Goal: Transaction & Acquisition: Purchase product/service

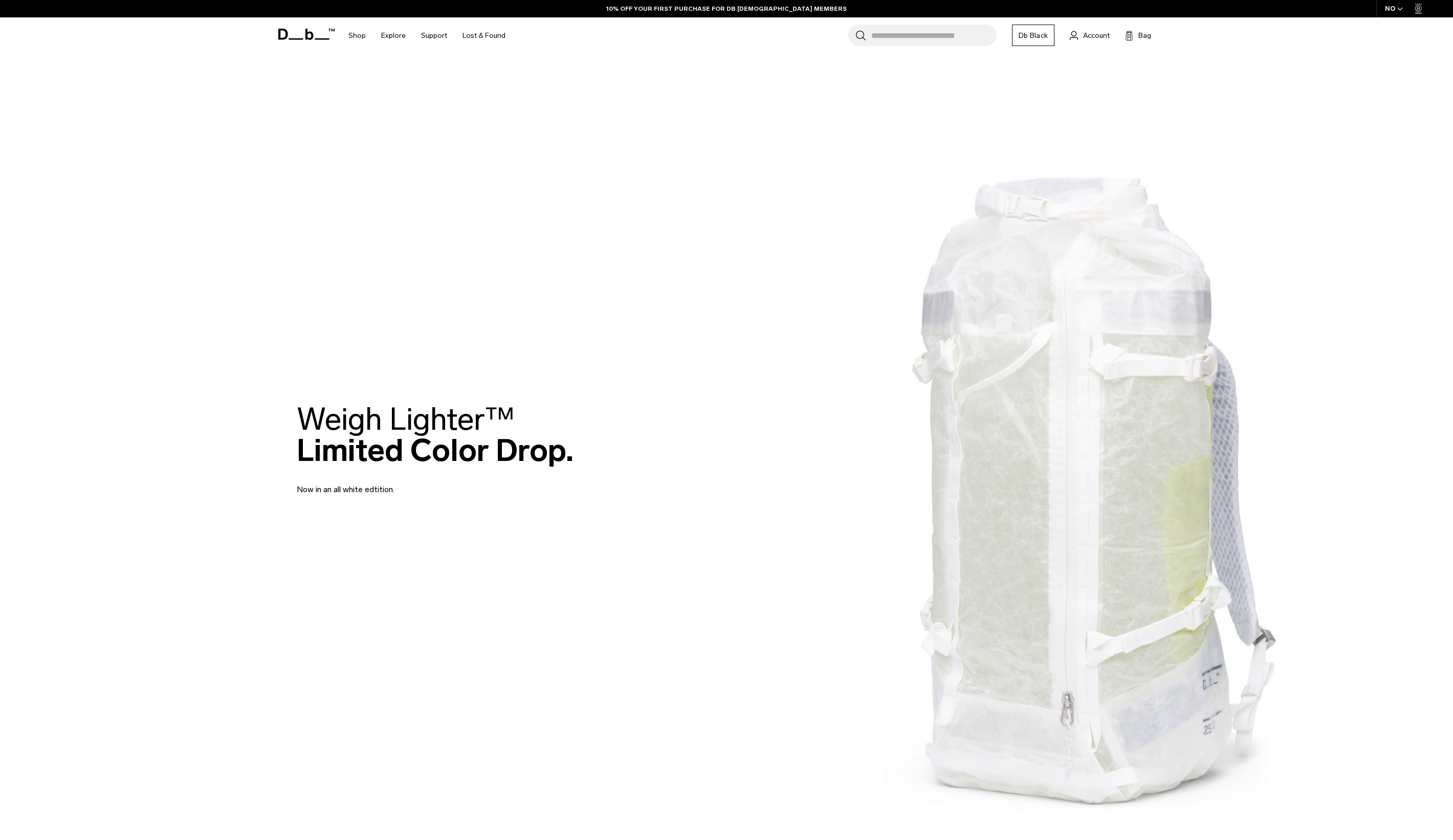
click at [897, 35] on input "Search for Bags, Luggage..." at bounding box center [933, 35] width 125 height 22
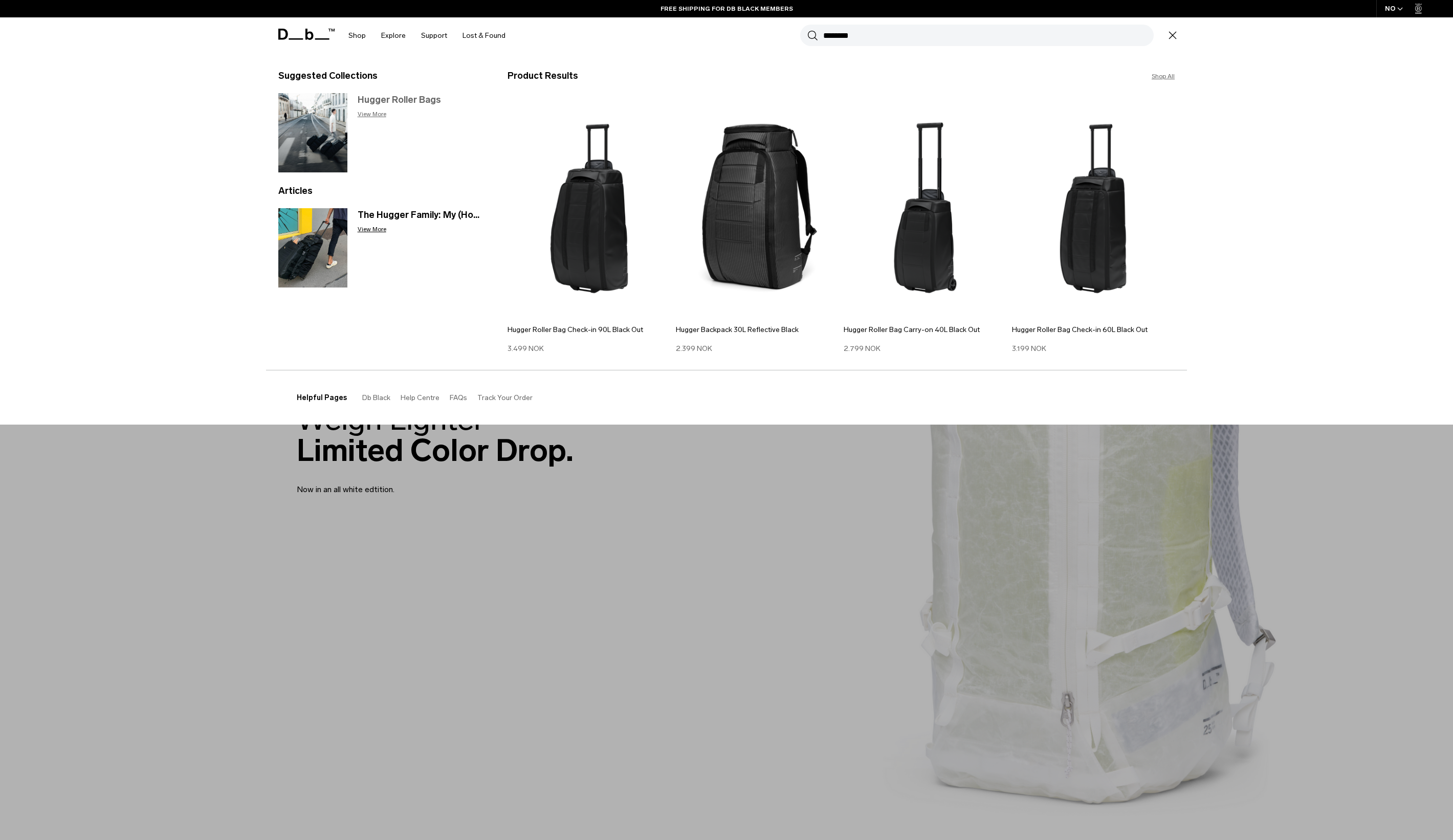
type input "********"
click at [380, 114] on p "View More" at bounding box center [422, 114] width 130 height 9
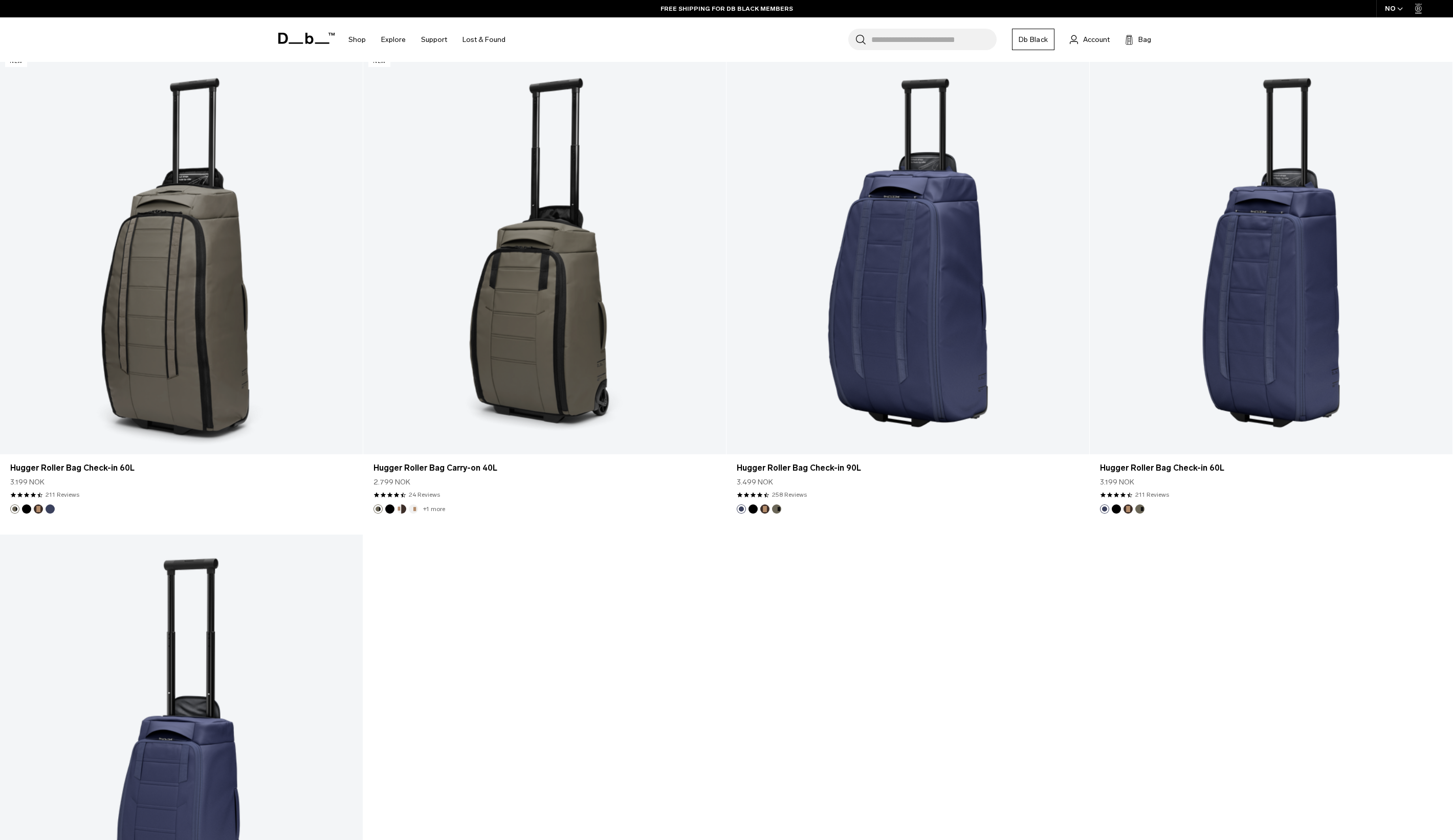
scroll to position [1314, 0]
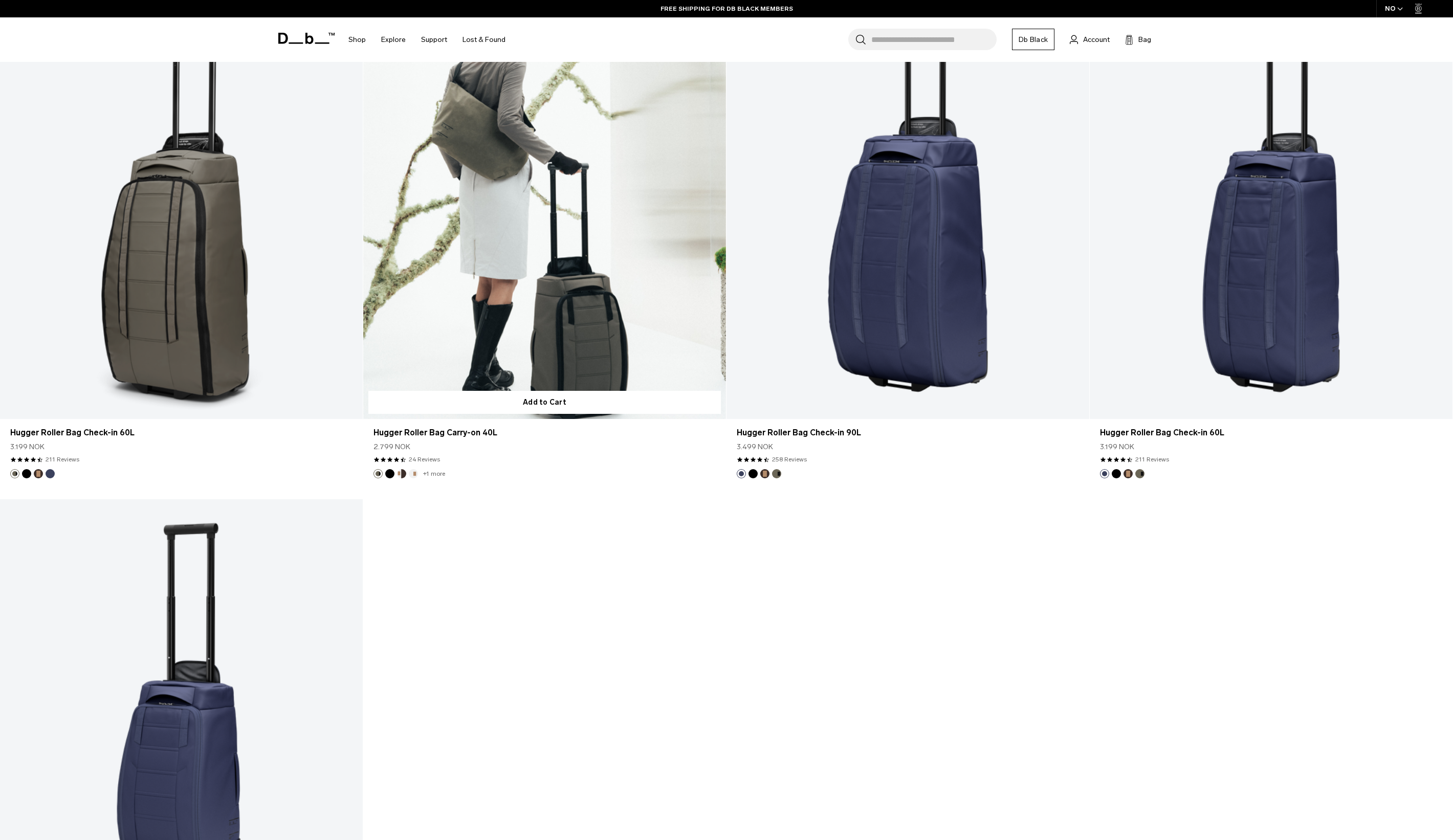
click at [536, 318] on link "Hugger Roller Bag Carry-on 40L" at bounding box center [544, 217] width 363 height 403
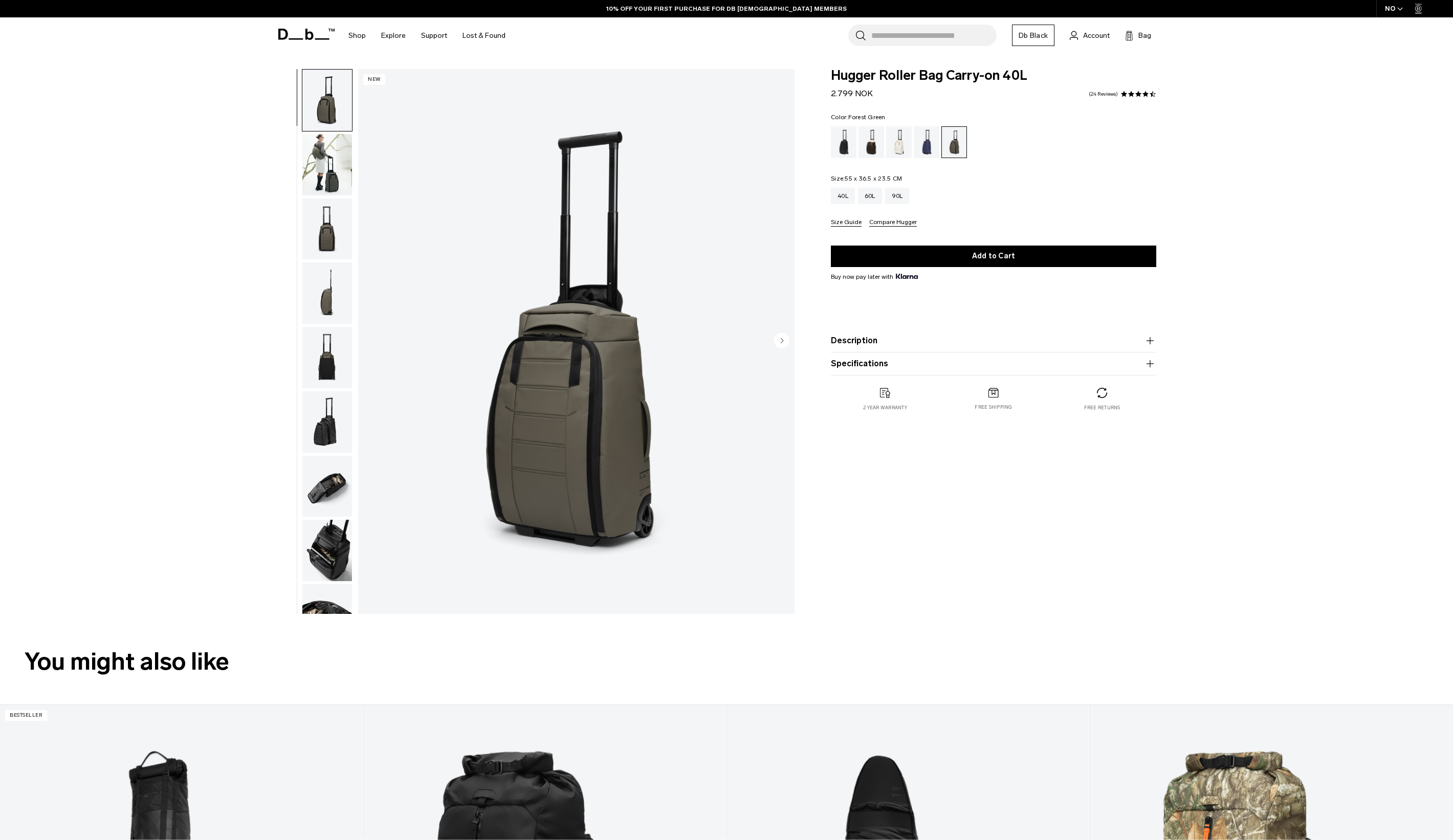
click at [643, 429] on img "1 / 11" at bounding box center [576, 341] width 436 height 545
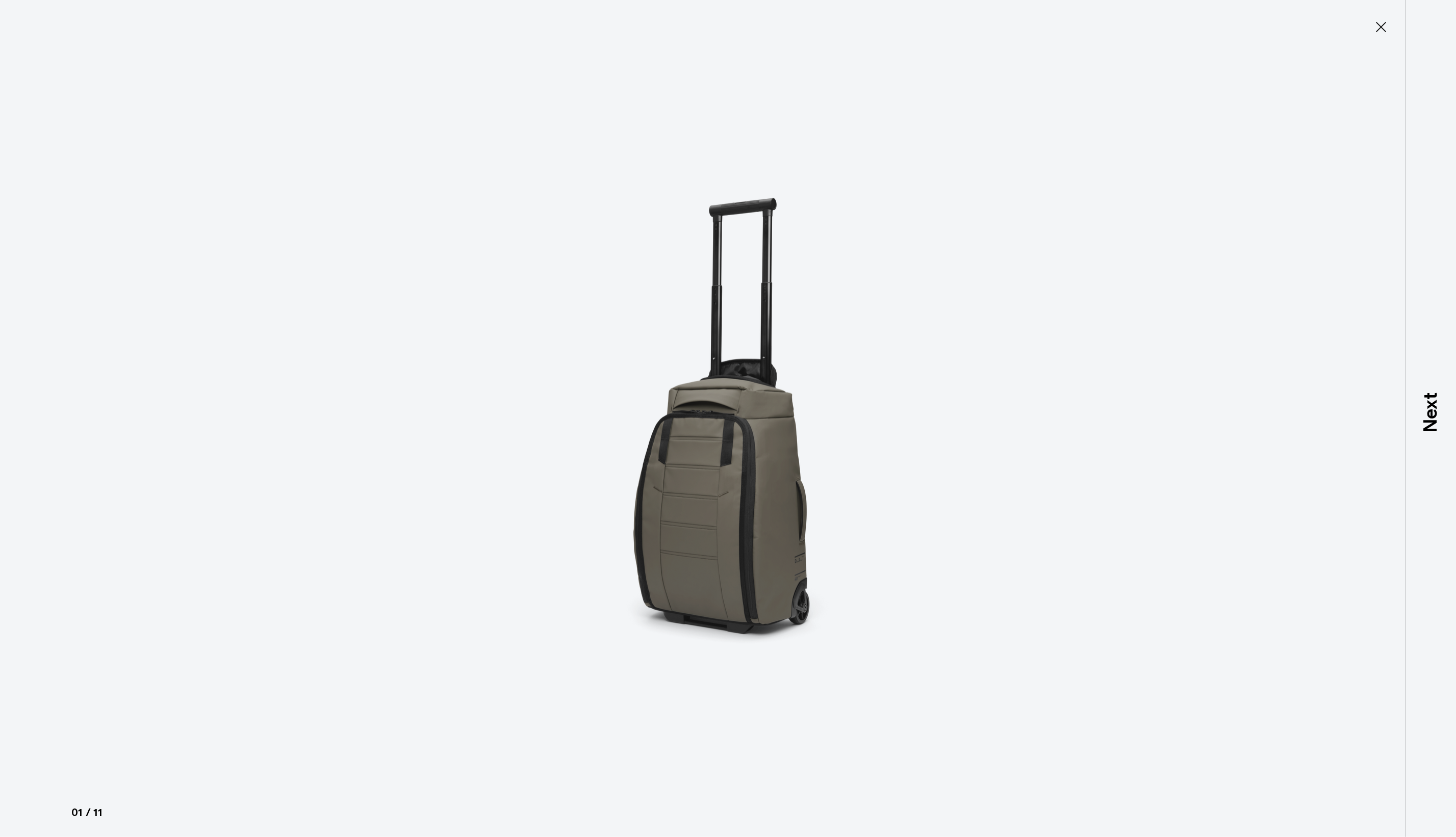
click at [1004, 515] on div at bounding box center [728, 418] width 1456 height 837
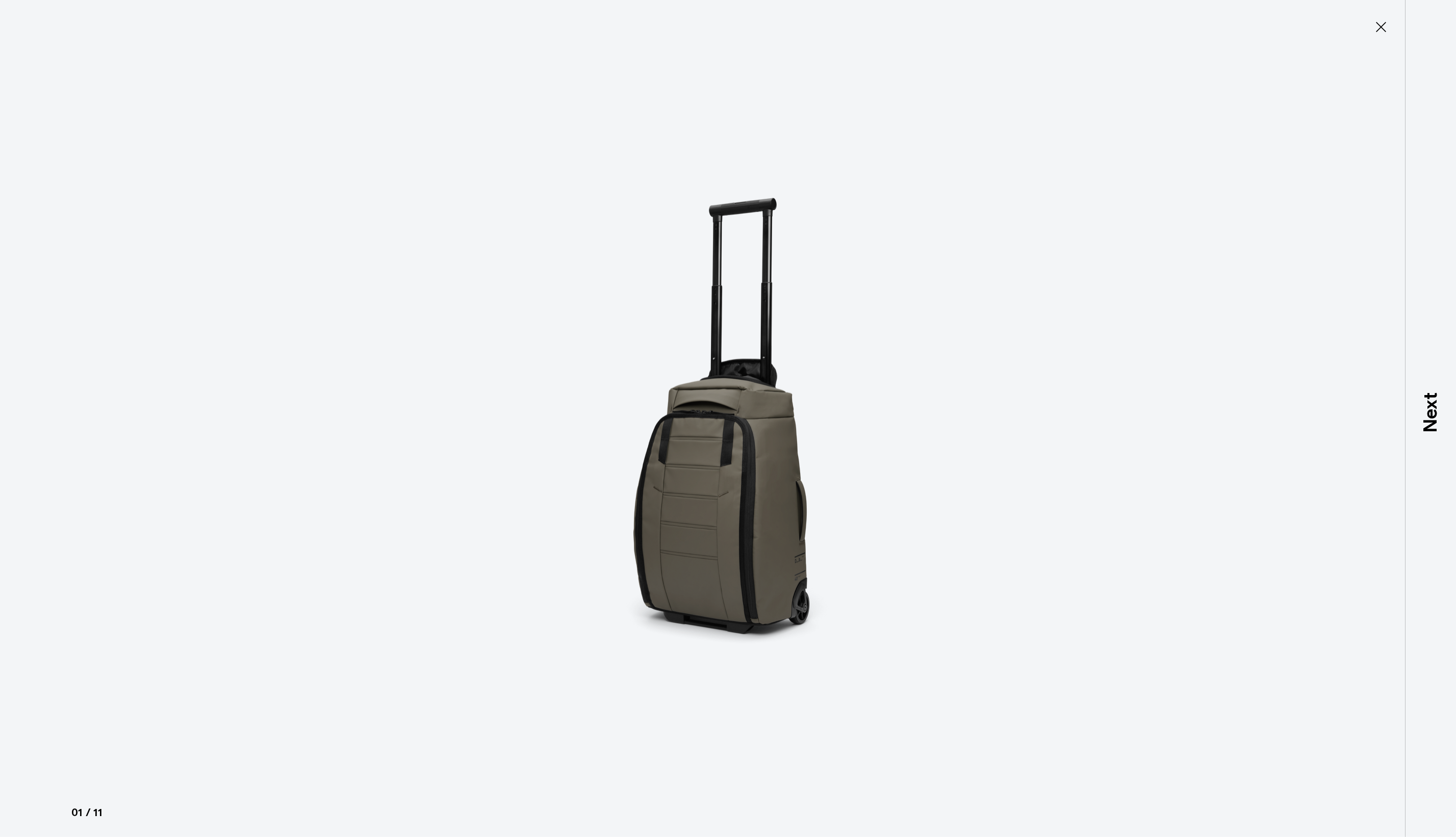
click at [781, 519] on img at bounding box center [728, 418] width 459 height 837
click at [781, 518] on img at bounding box center [728, 418] width 459 height 837
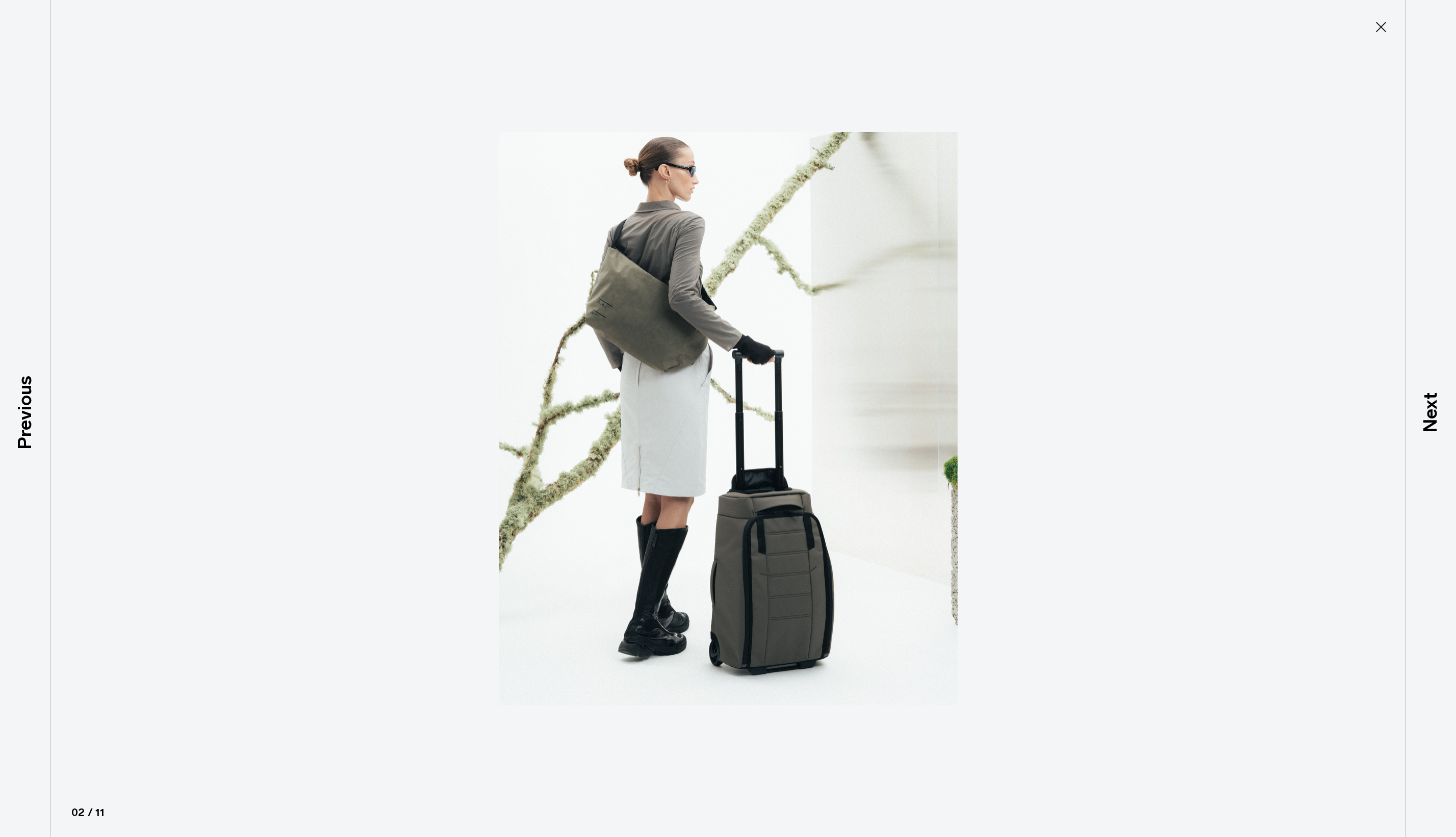
click at [800, 561] on img at bounding box center [728, 418] width 459 height 837
click at [799, 559] on img at bounding box center [728, 418] width 459 height 837
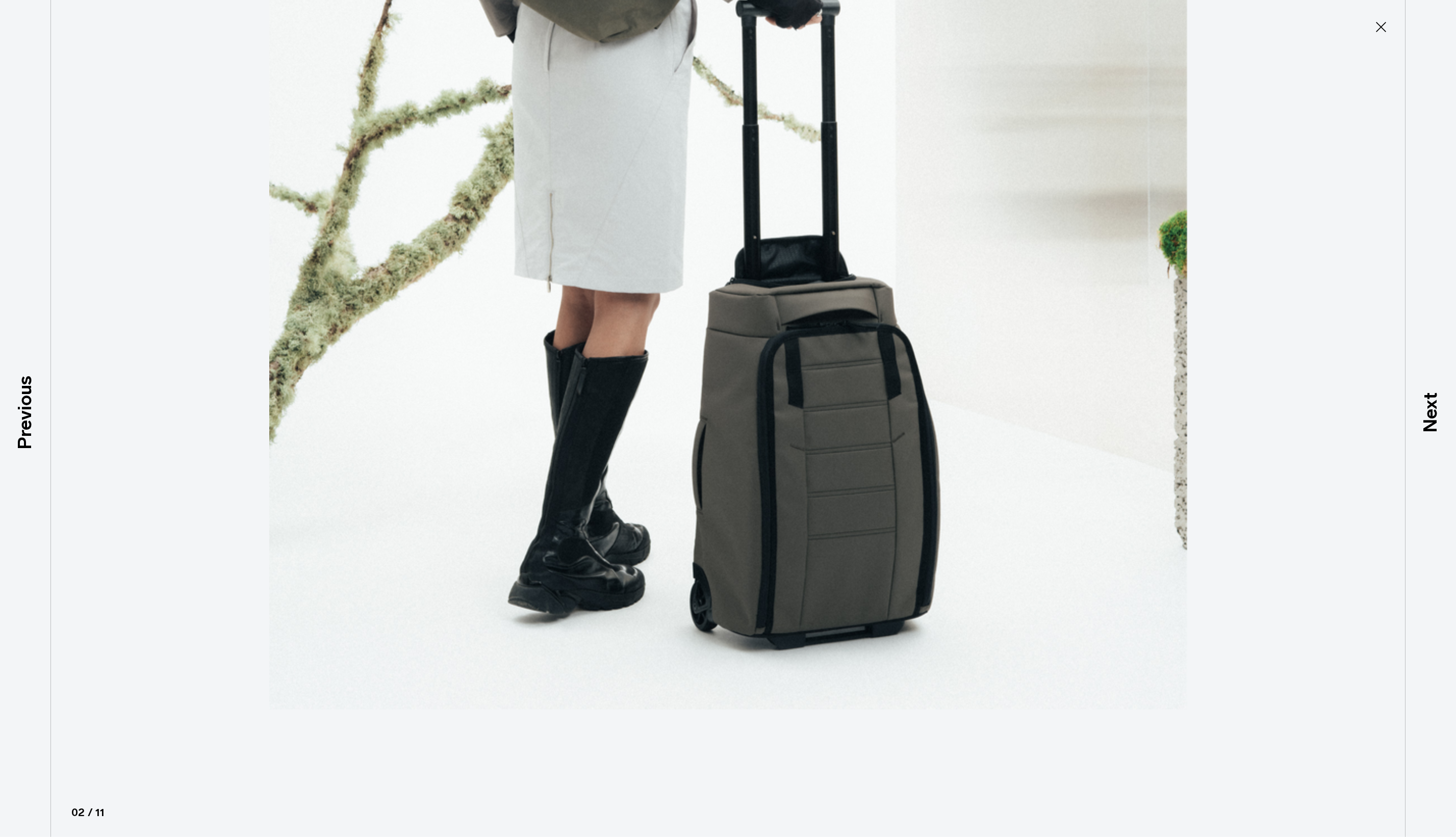
click at [1375, 25] on icon at bounding box center [1381, 27] width 17 height 17
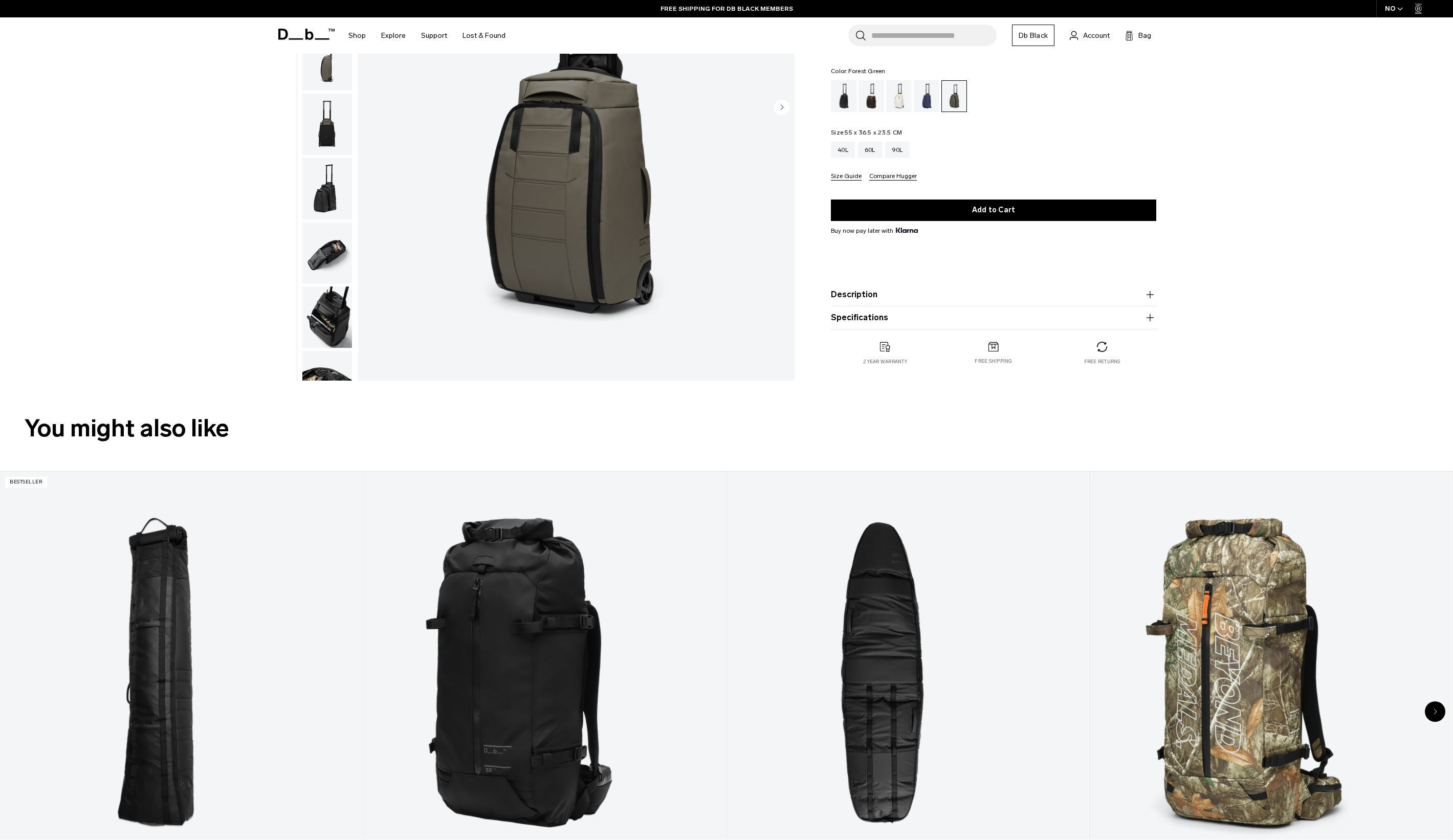
scroll to position [113, 0]
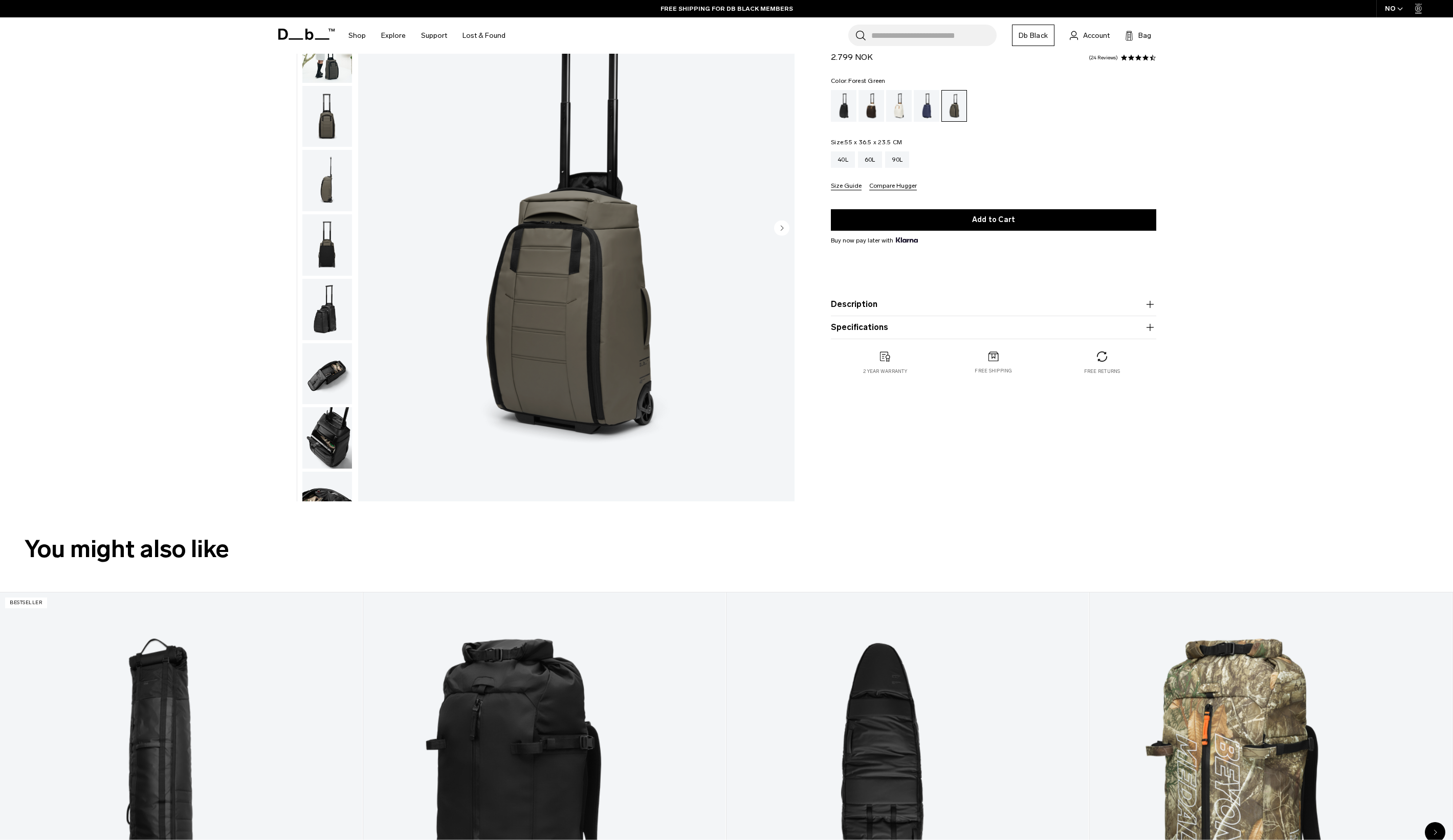
click at [325, 171] on img "button" at bounding box center [327, 180] width 50 height 61
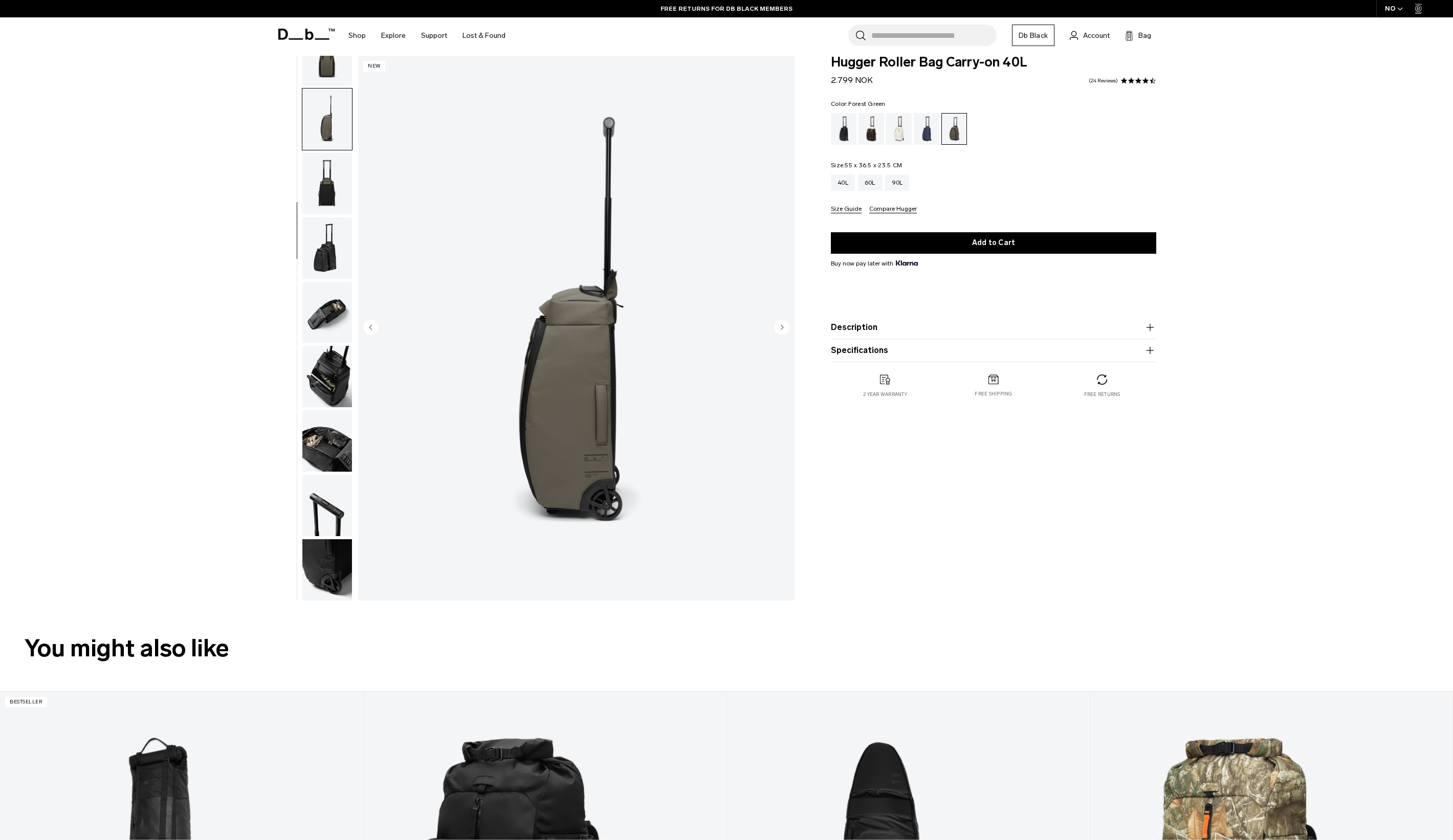
scroll to position [1, 0]
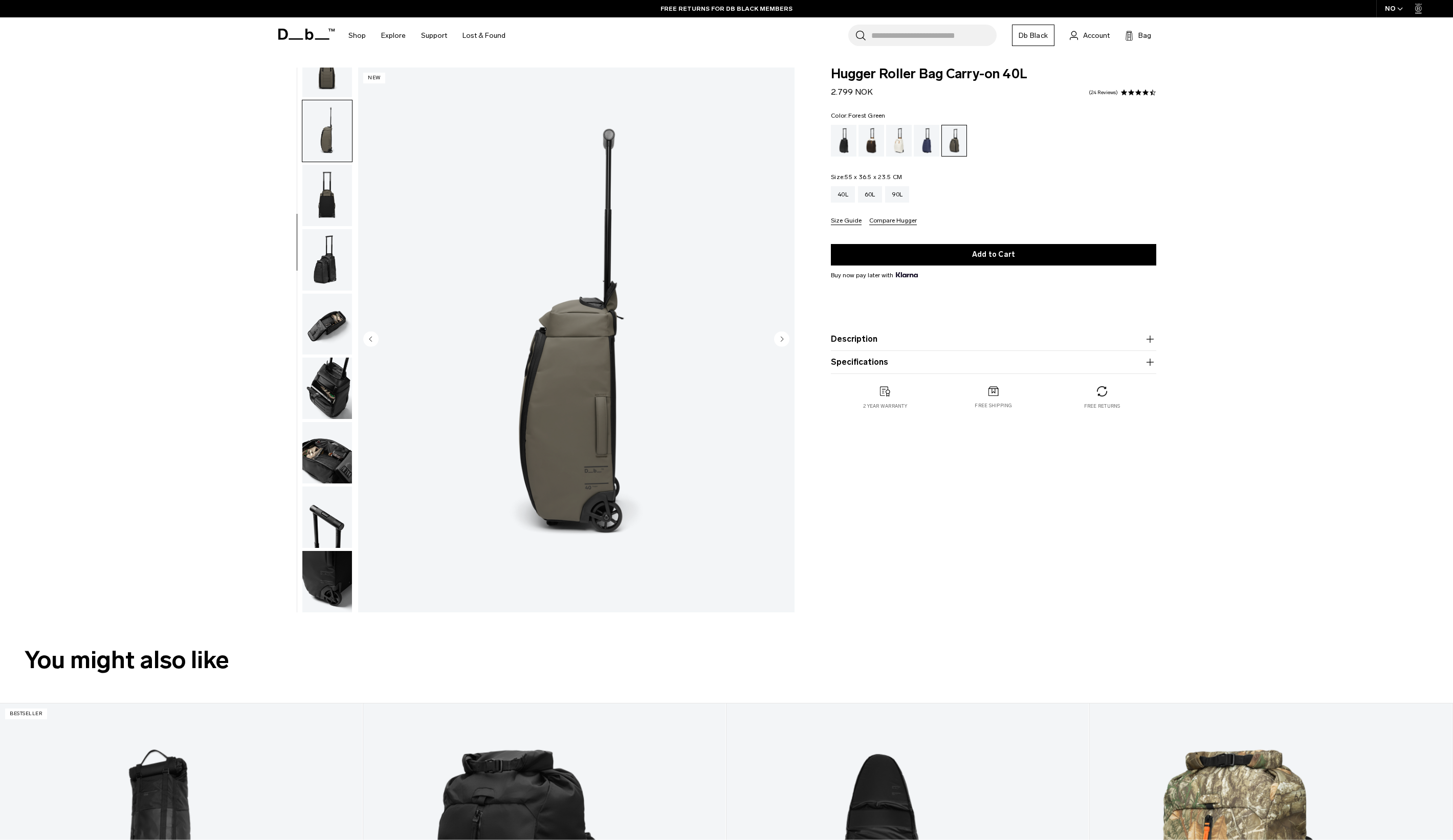
click at [911, 29] on input "Search for Bags, Luggage..." at bounding box center [933, 35] width 125 height 22
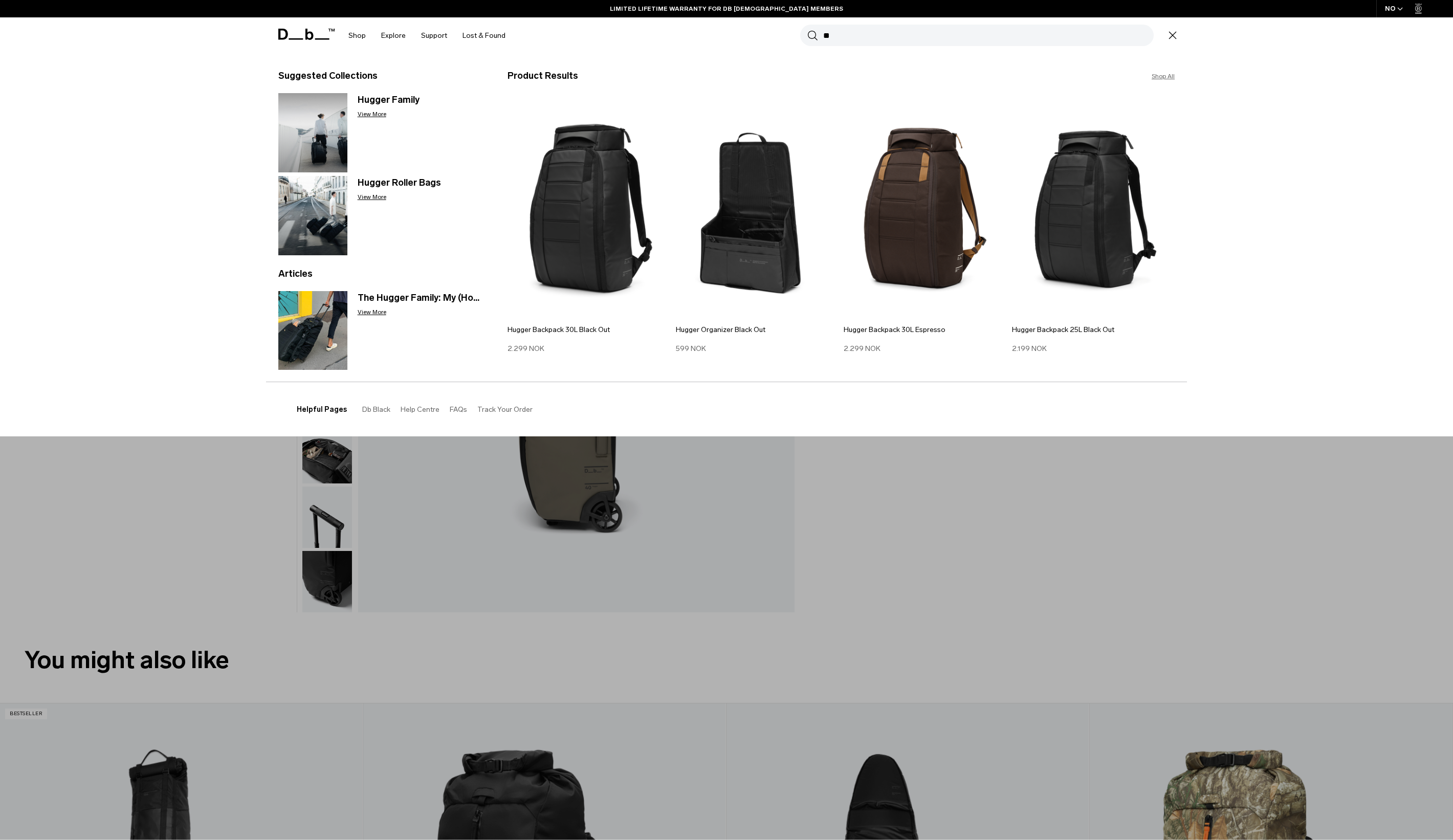
type input "*"
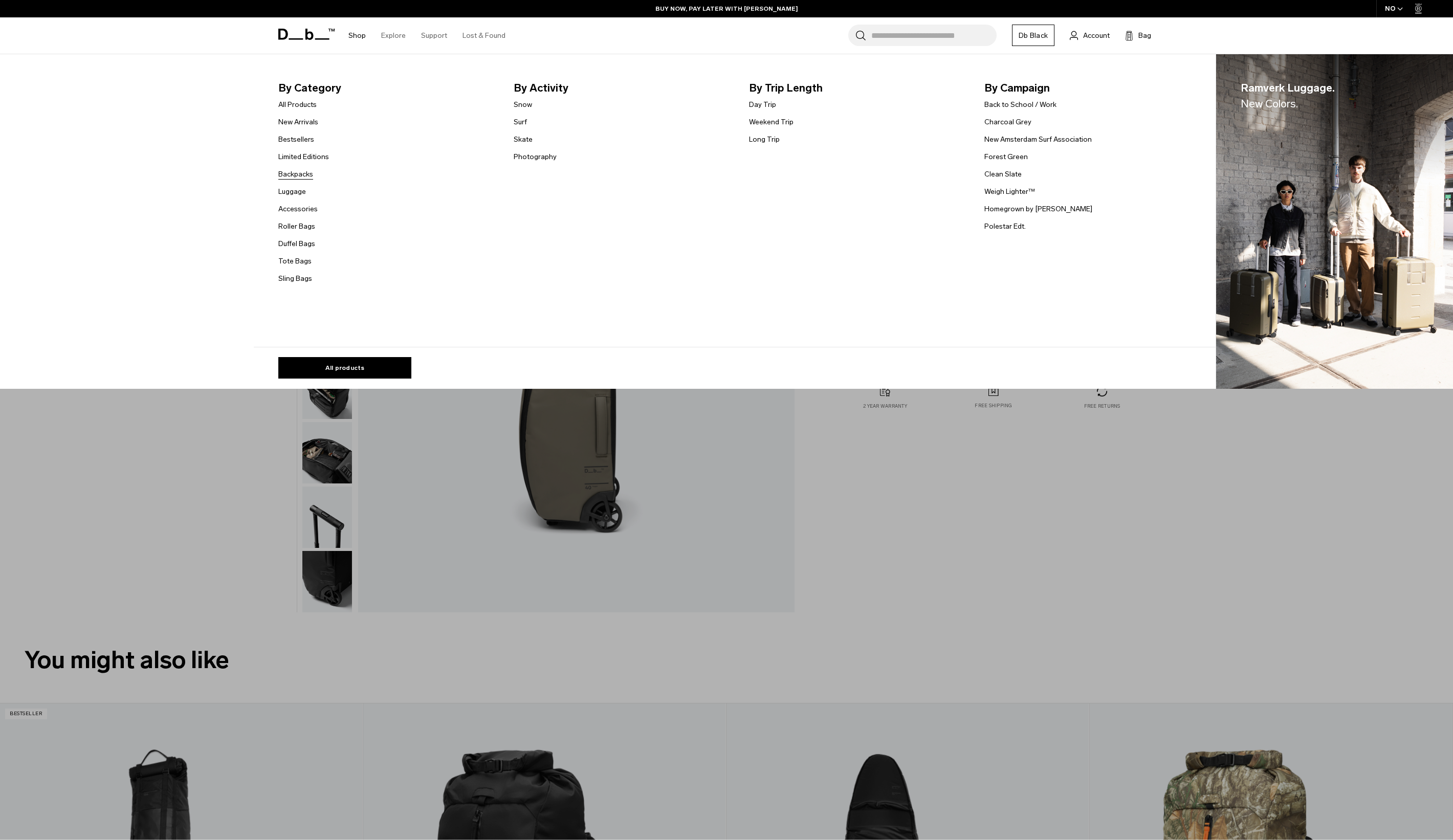
click at [303, 174] on link "Backpacks" at bounding box center [296, 174] width 35 height 11
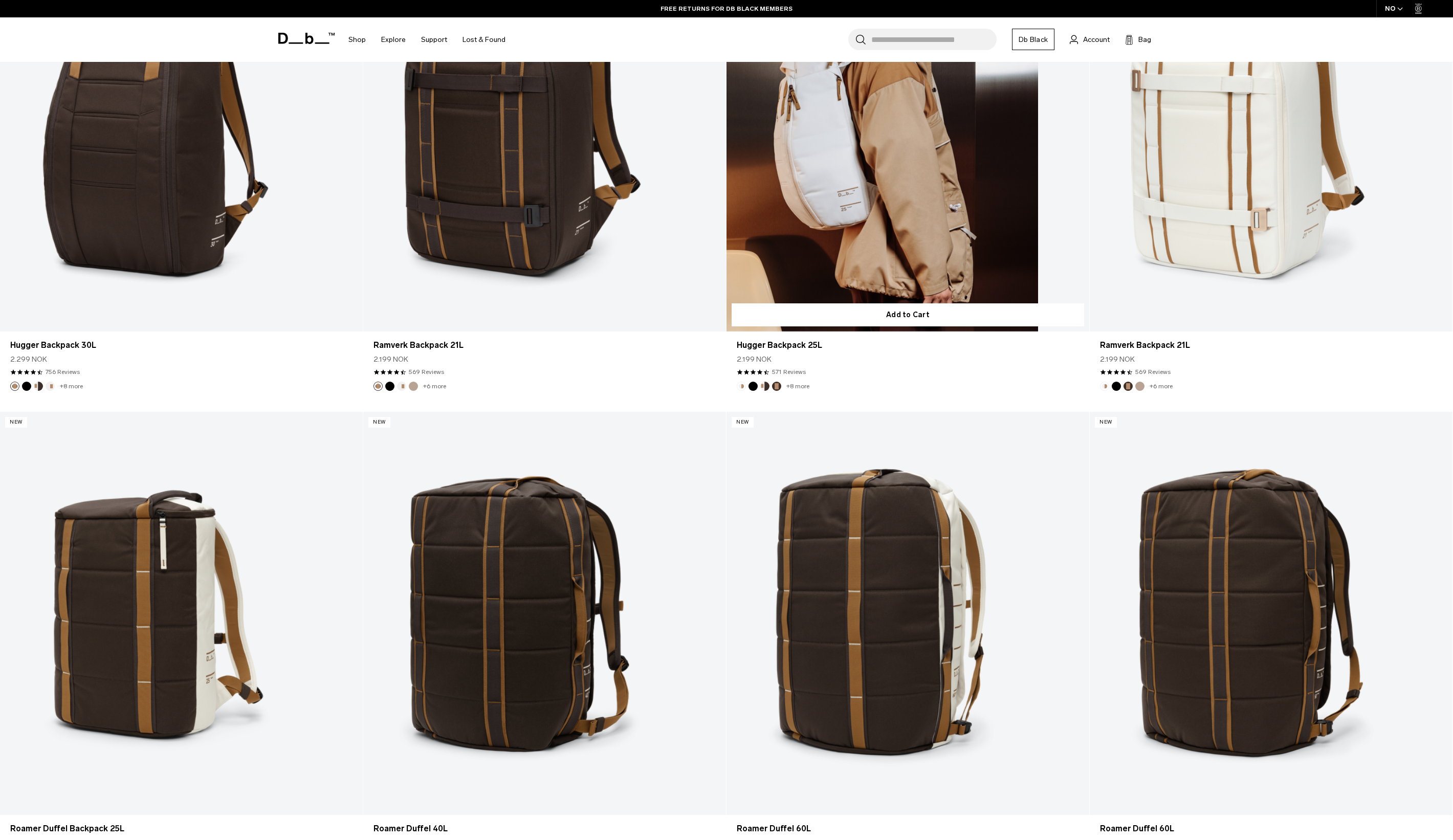
scroll to position [949, 0]
click at [895, 197] on link "Hugger Backpack 25L" at bounding box center [907, 130] width 363 height 403
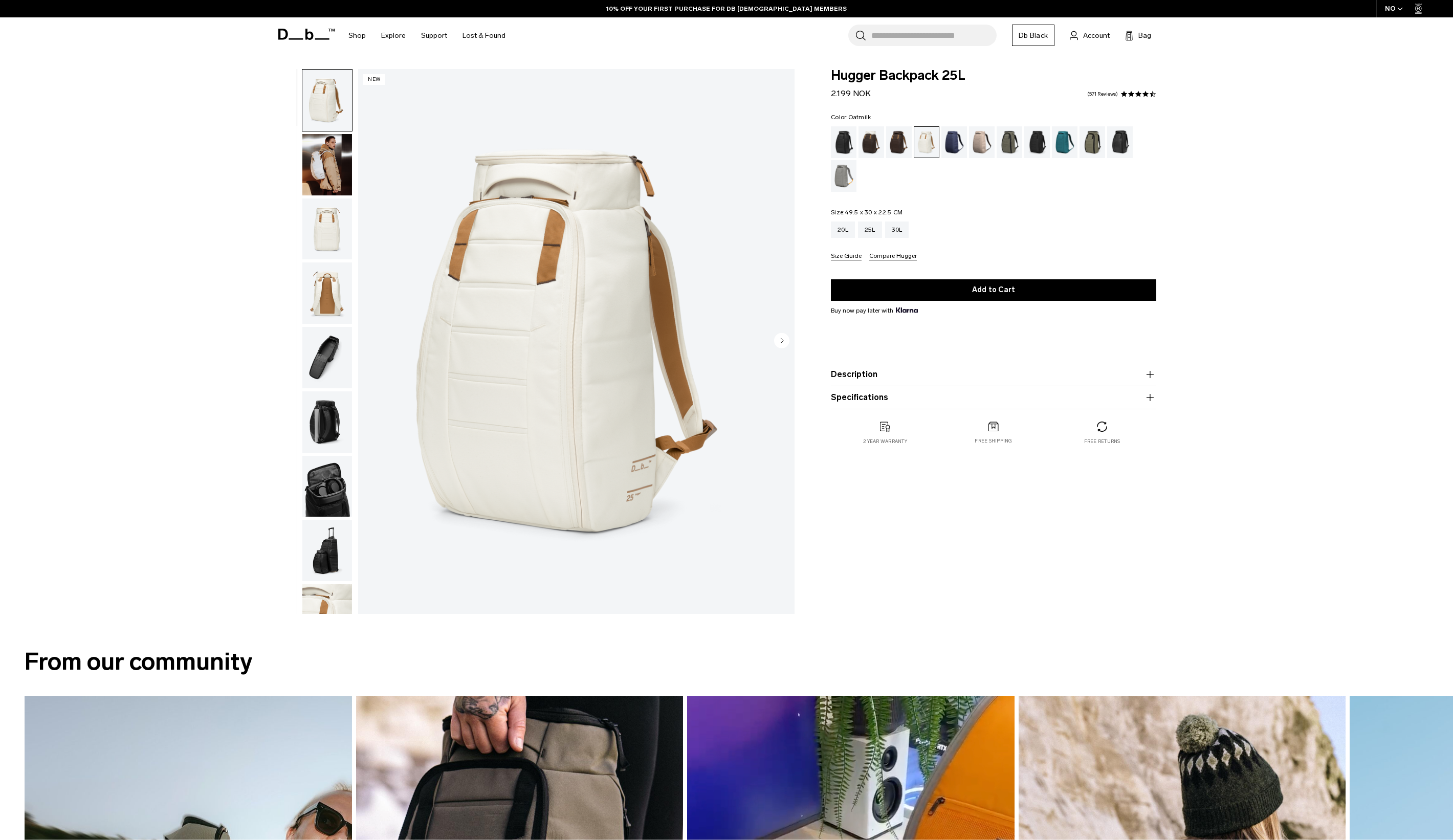
click at [321, 220] on img "button" at bounding box center [327, 229] width 50 height 61
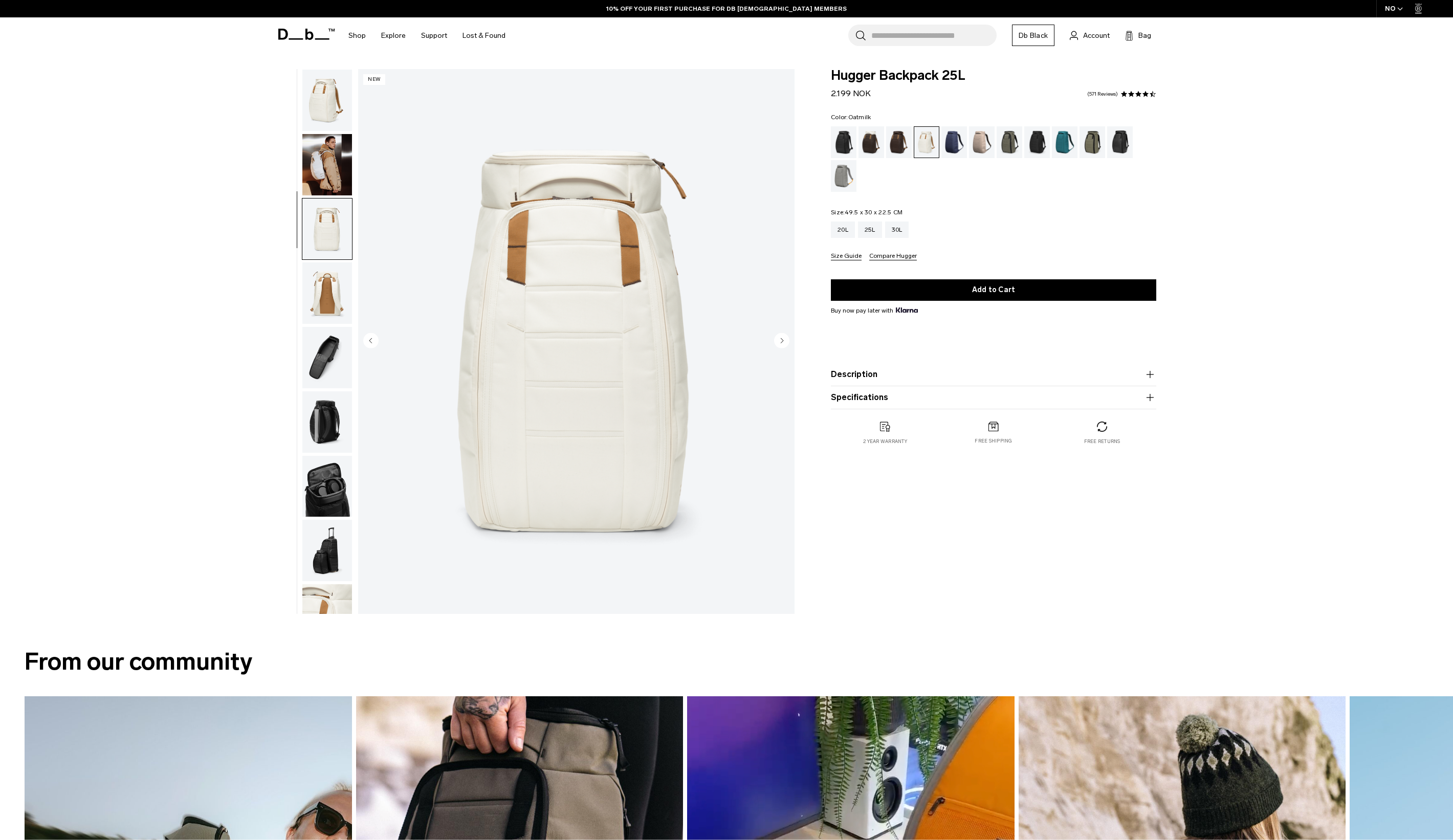
scroll to position [33, 0]
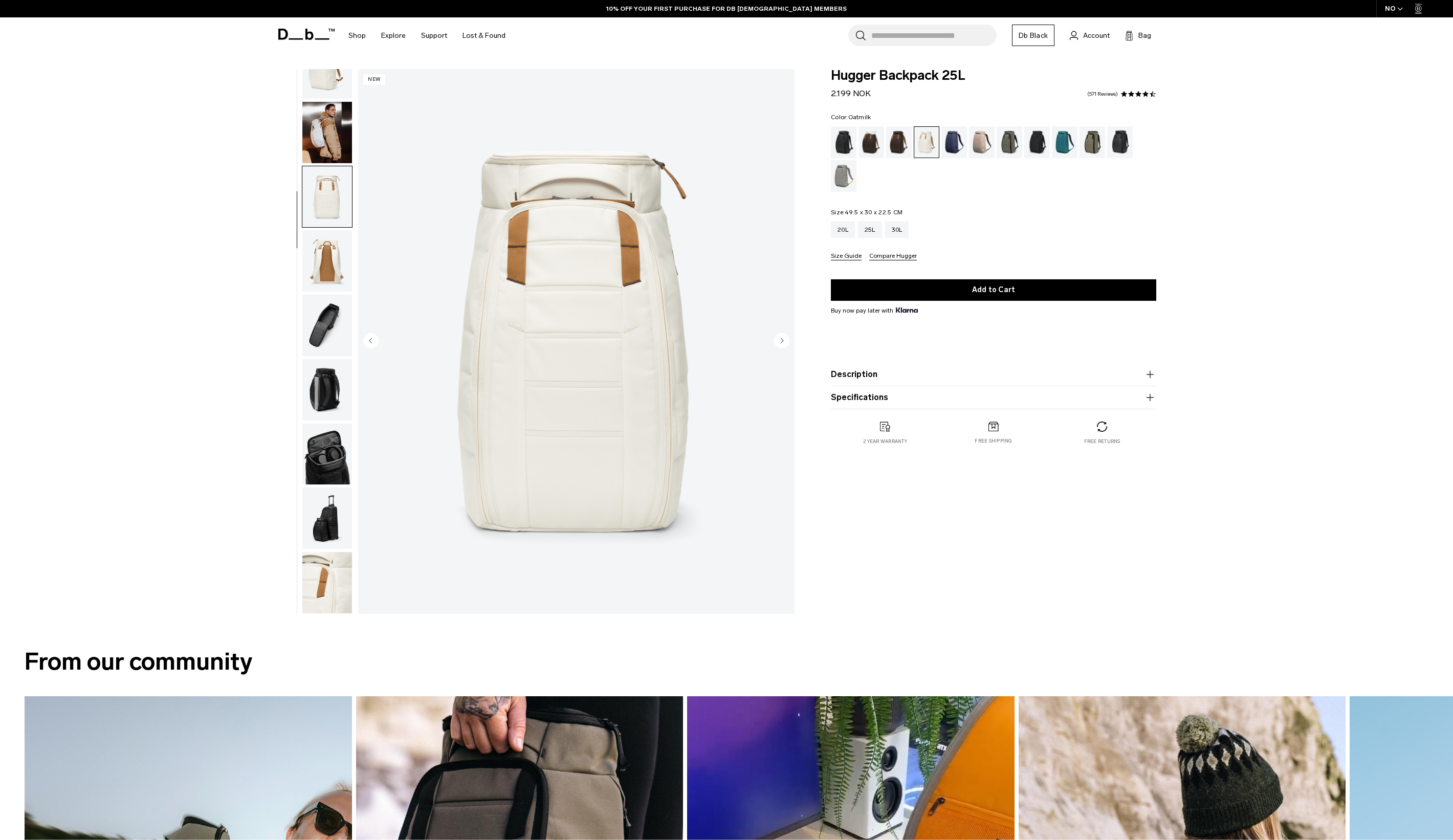
click at [315, 254] on img "button" at bounding box center [327, 260] width 50 height 61
